Goal: Task Accomplishment & Management: Manage account settings

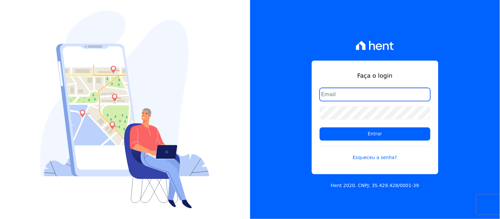
type input "[EMAIL_ADDRESS][DOMAIN_NAME]"
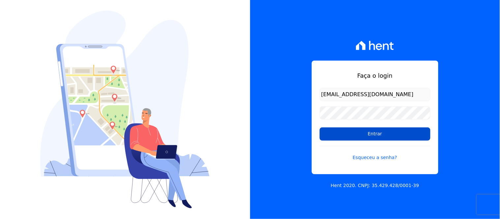
click at [373, 132] on input "Entrar" at bounding box center [374, 133] width 111 height 13
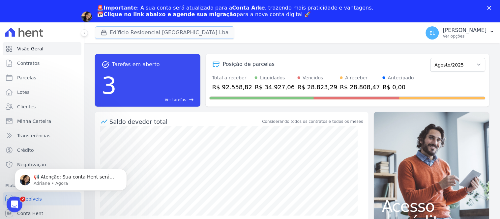
click at [148, 33] on button "Edíficio Residencial [GEOGRAPHIC_DATA] Lba" at bounding box center [164, 32] width 139 height 13
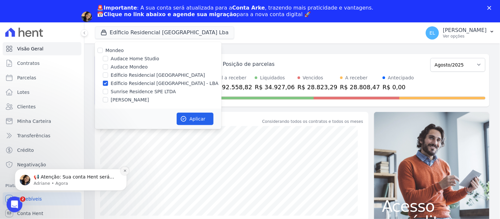
click at [126, 170] on icon "Dismiss notification" at bounding box center [125, 171] width 4 height 4
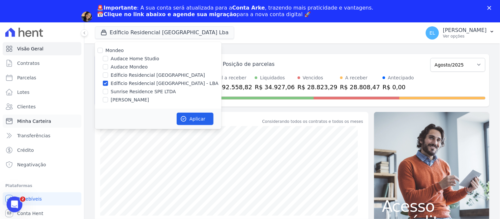
click at [37, 116] on link "Minha Carteira" at bounding box center [42, 121] width 79 height 13
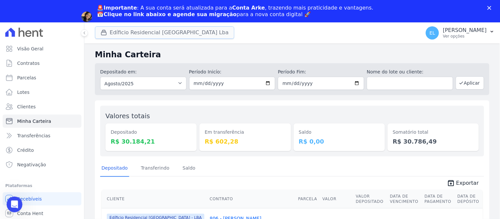
click at [112, 31] on button "Edíficio Residencial Grevílea Park Lba" at bounding box center [164, 32] width 139 height 13
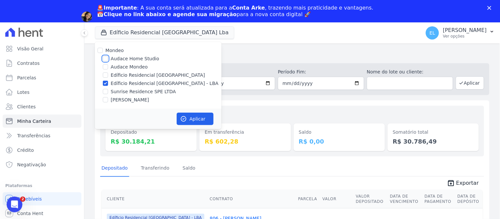
click at [106, 57] on input "Audace Home Studio" at bounding box center [105, 58] width 5 height 5
checkbox input "true"
click at [100, 51] on input "Mondeo" at bounding box center [99, 50] width 5 height 5
checkbox input "true"
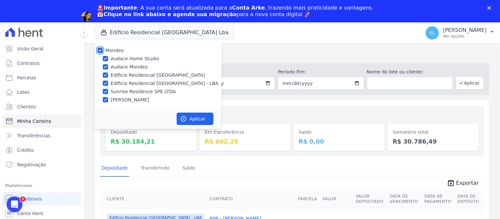
checkbox input "true"
click at [103, 57] on input "Audace Home Studio" at bounding box center [105, 58] width 5 height 5
checkbox input "false"
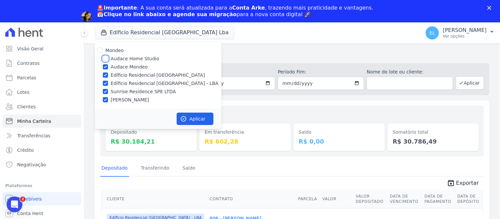
checkbox input "false"
click at [189, 119] on button "Aplicar" at bounding box center [195, 119] width 37 height 13
click at [489, 7] on icon "Fechar" at bounding box center [489, 8] width 4 height 4
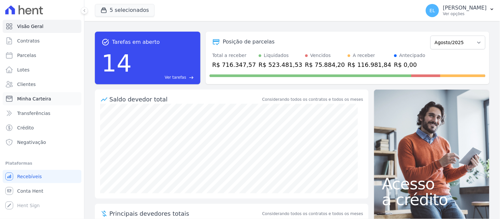
click at [40, 100] on span "Minha Carteira" at bounding box center [34, 99] width 34 height 7
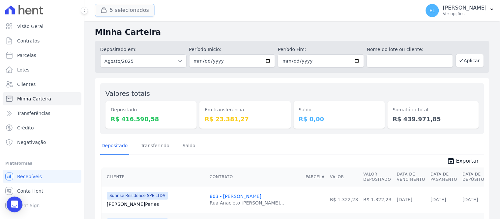
click at [111, 11] on button "5 selecionados" at bounding box center [125, 10] width 60 height 13
click at [103, 10] on icon "button" at bounding box center [103, 10] width 5 height 5
click at [202, 16] on div "5 selecionados Mondeo Audace Home Studio Audace Mondeo Edíficio Residencial Gre…" at bounding box center [256, 11] width 323 height 22
click at [37, 97] on span "Minha Carteira" at bounding box center [34, 99] width 34 height 7
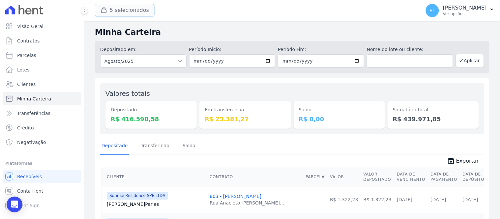
click at [117, 12] on button "5 selecionados" at bounding box center [125, 10] width 60 height 13
click at [146, 8] on button "5 selecionados" at bounding box center [125, 10] width 60 height 13
click at [84, 12] on icon at bounding box center [84, 11] width 4 height 4
click at [458, 161] on span "Exportar" at bounding box center [467, 161] width 23 height 8
